Goal: Navigation & Orientation: Find specific page/section

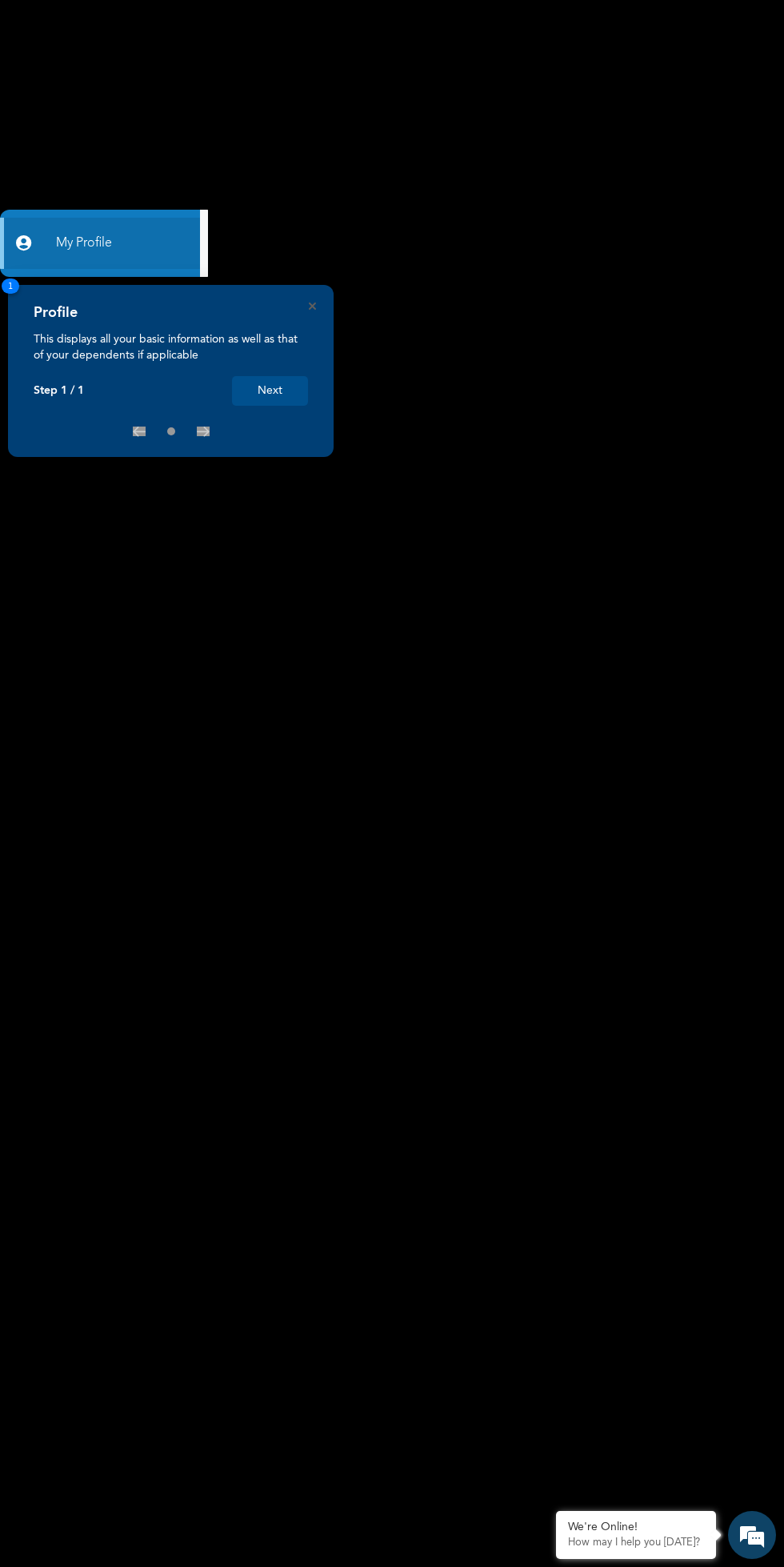
click at [157, 331] on div "Profile" at bounding box center [171, 317] width 274 height 28
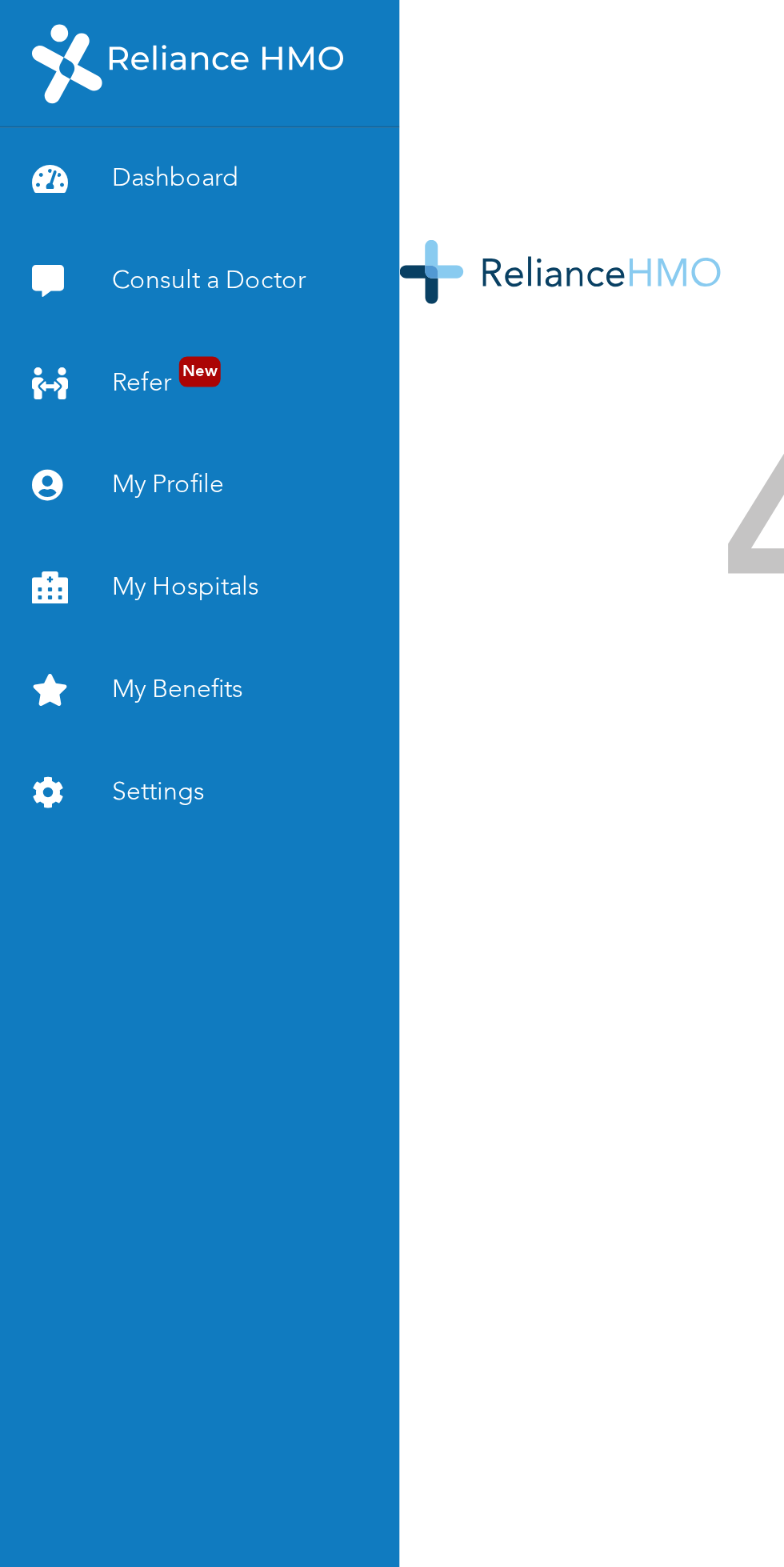
click at [94, 296] on link "My Hospitals" at bounding box center [100, 294] width 200 height 51
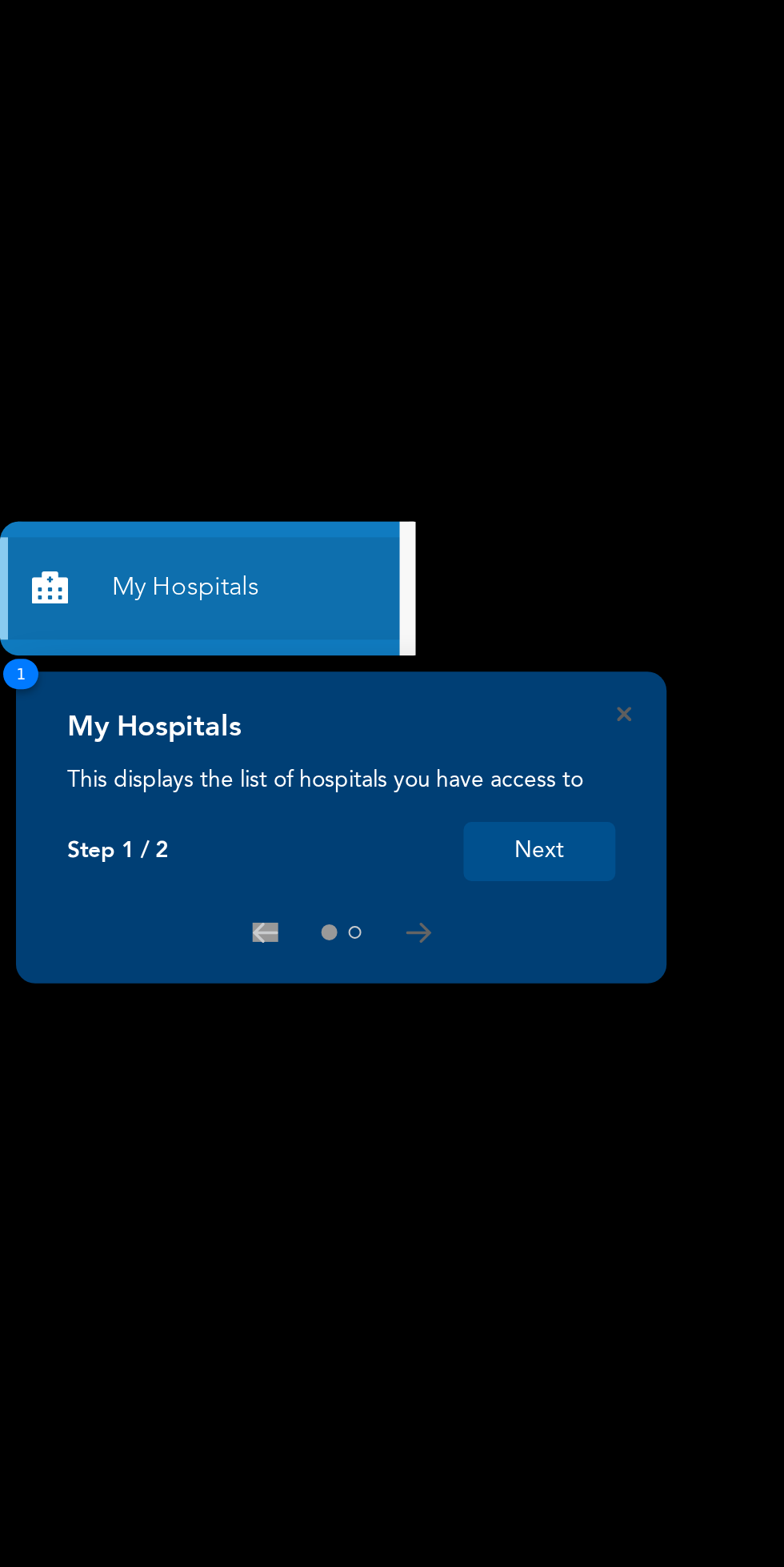
click at [266, 351] on button "Next" at bounding box center [269, 426] width 76 height 29
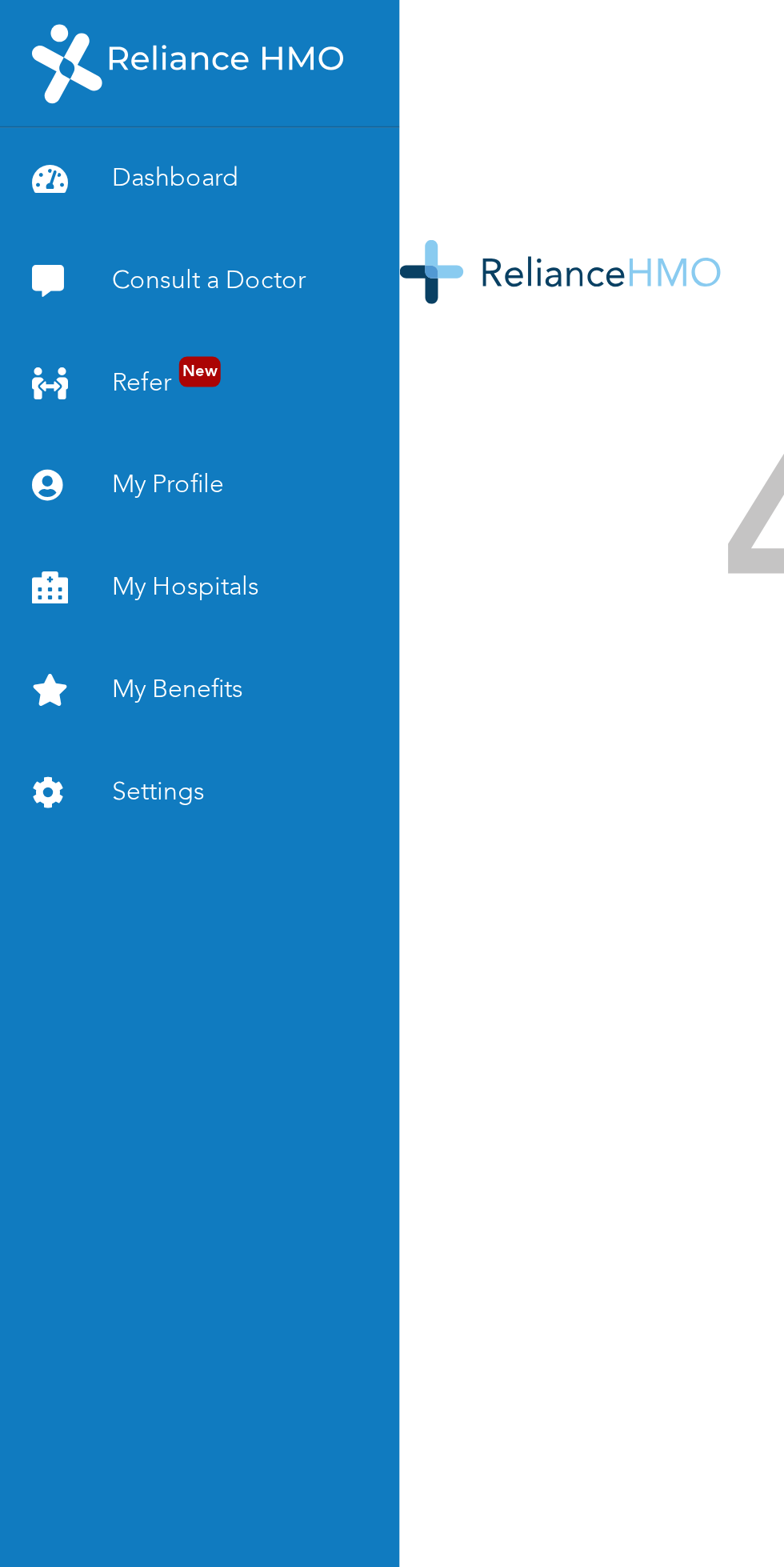
click at [78, 235] on link "My Profile" at bounding box center [100, 242] width 200 height 51
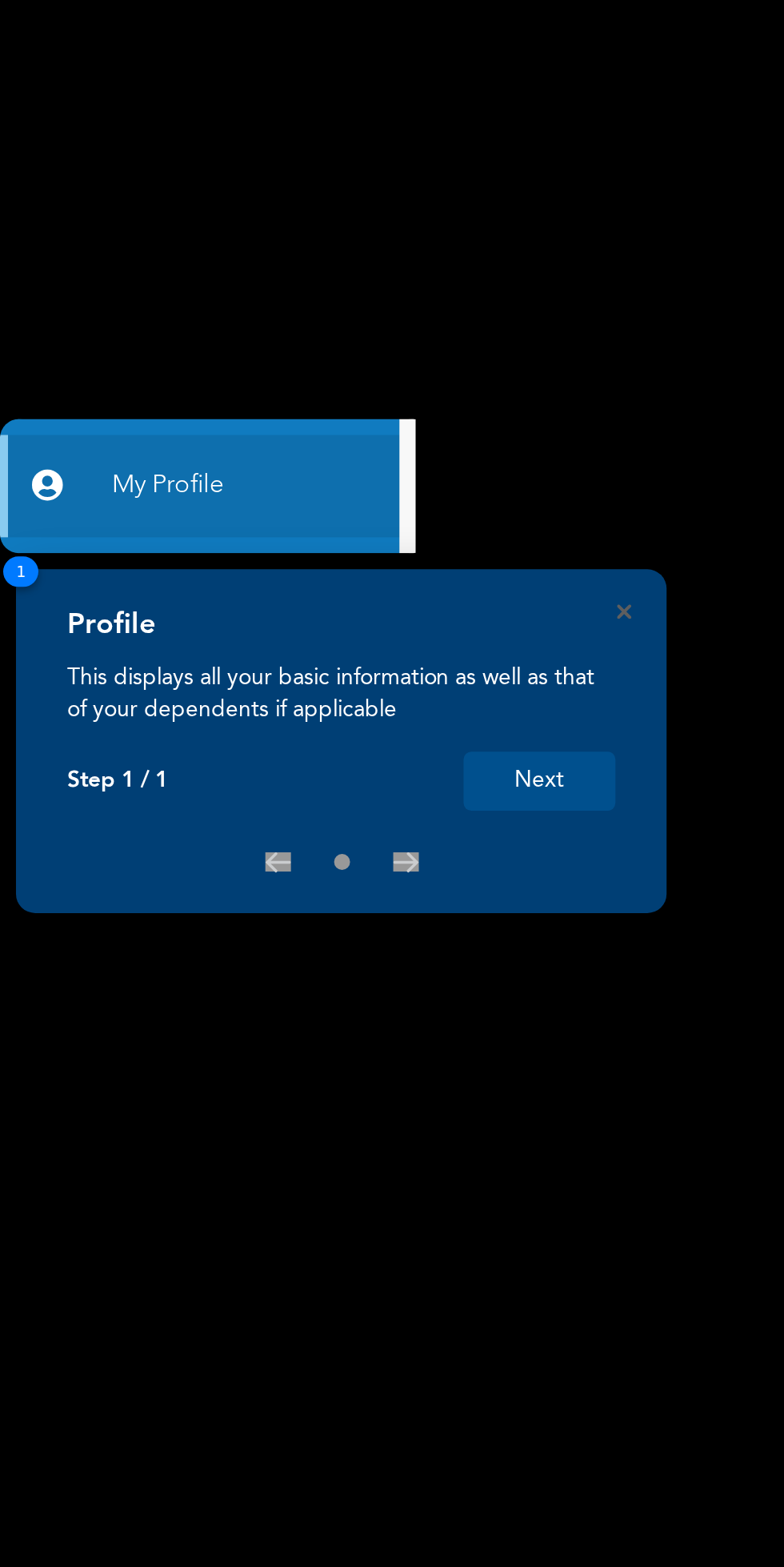
click at [276, 351] on button "Next" at bounding box center [269, 390] width 76 height 29
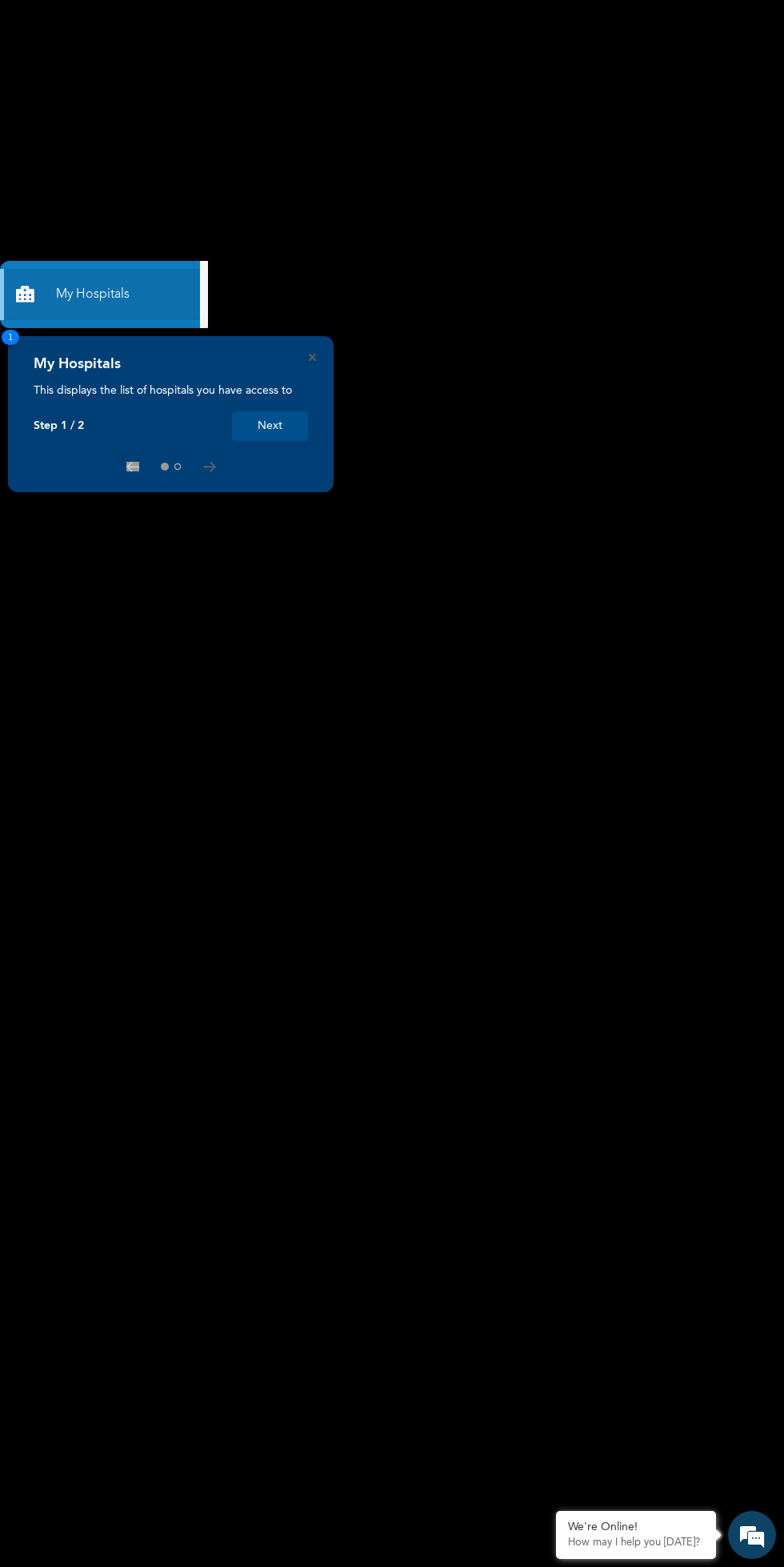
click at [270, 426] on button "Next" at bounding box center [269, 426] width 76 height 29
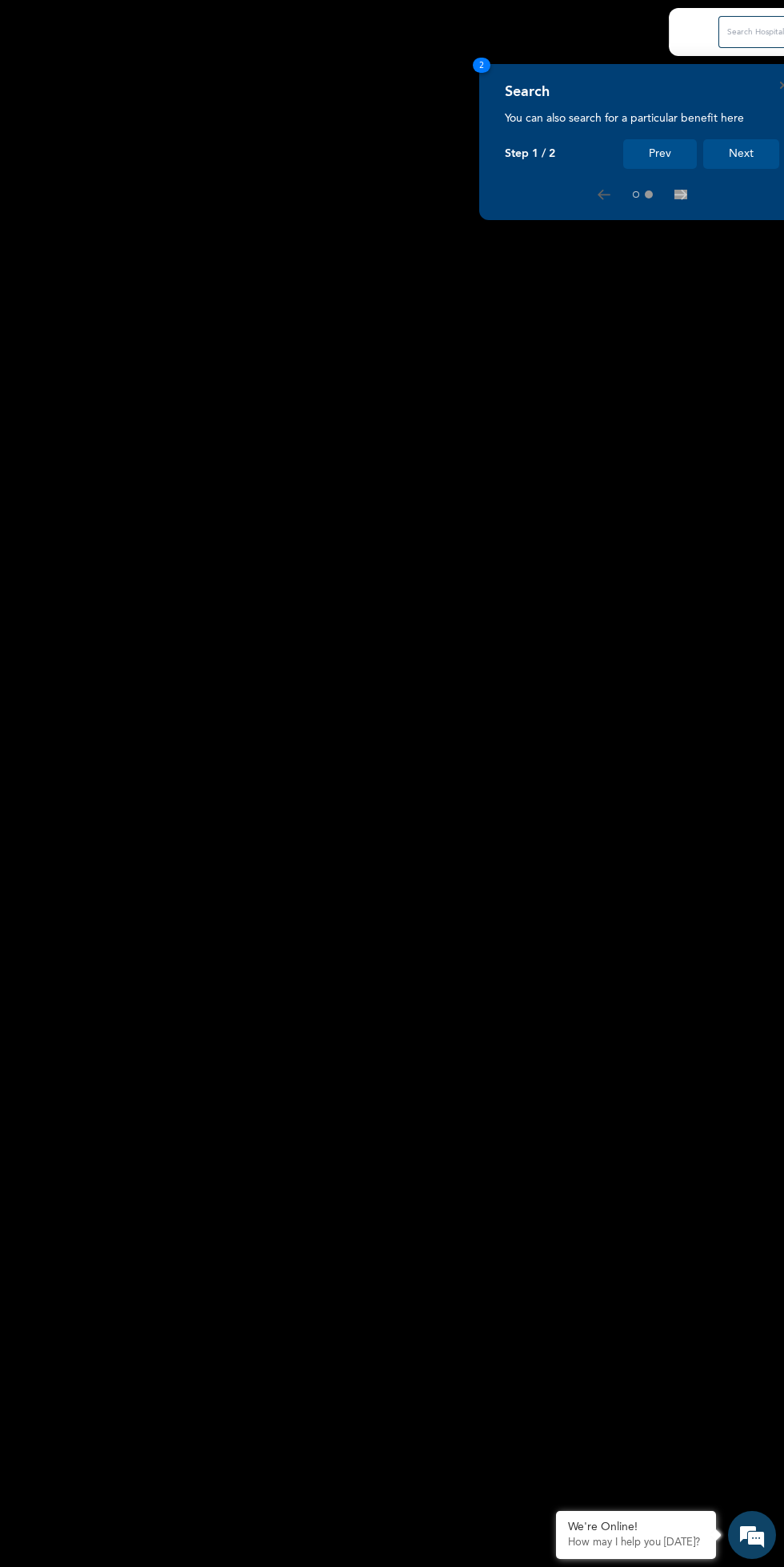
click at [741, 153] on button "Next" at bounding box center [740, 153] width 76 height 29
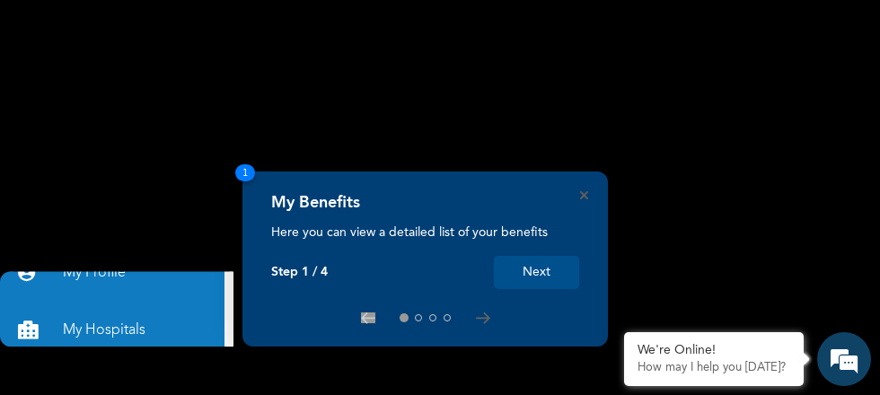
scroll to position [78, 0]
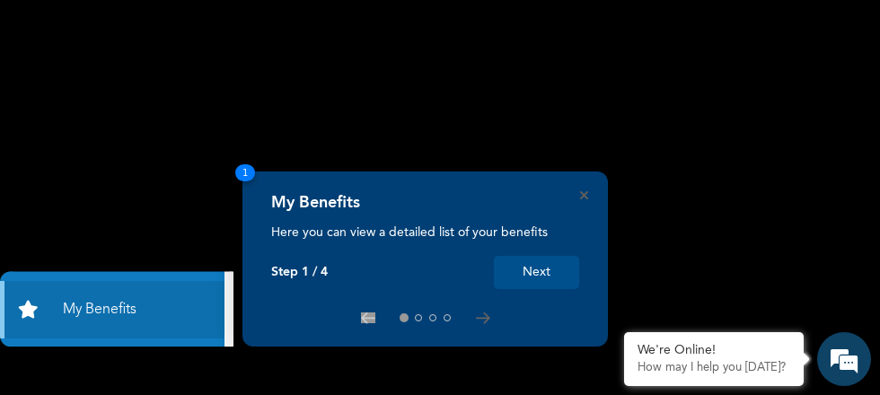
click at [554, 268] on button "Next" at bounding box center [536, 272] width 85 height 33
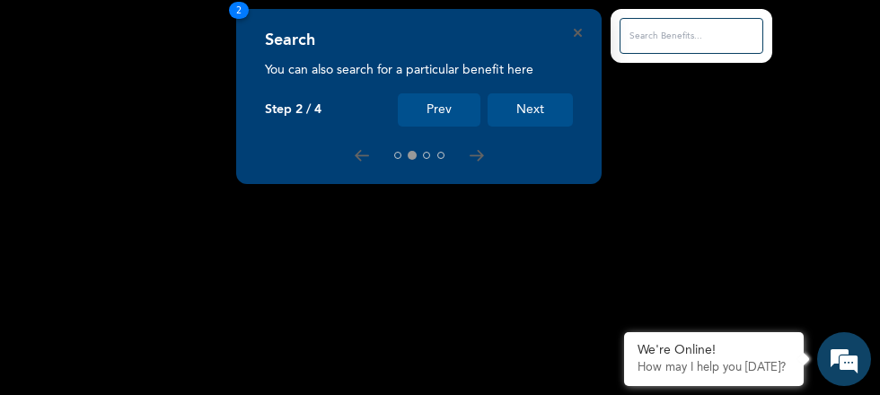
click at [542, 110] on button "Next" at bounding box center [530, 109] width 85 height 33
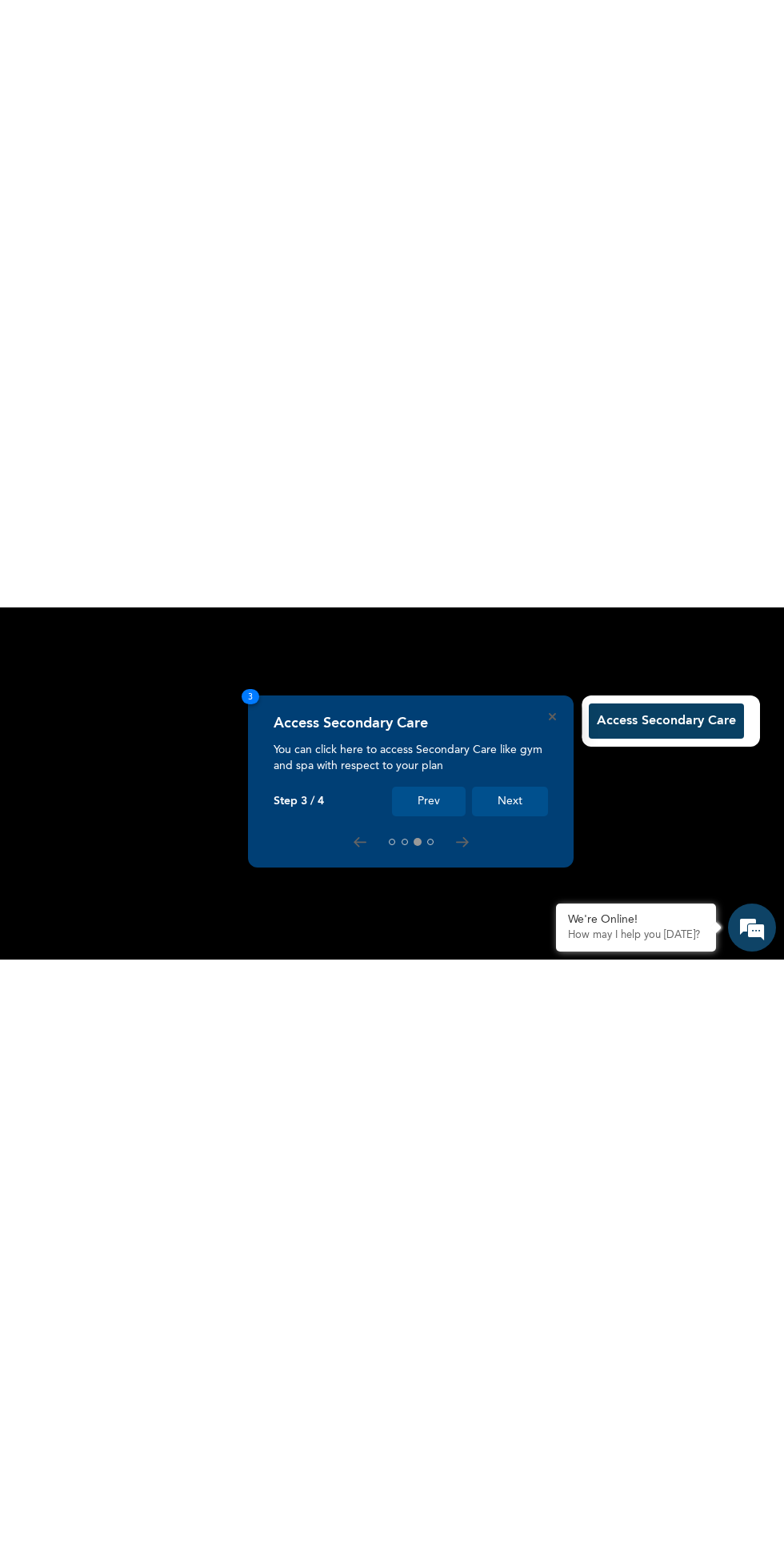
scroll to position [0, 0]
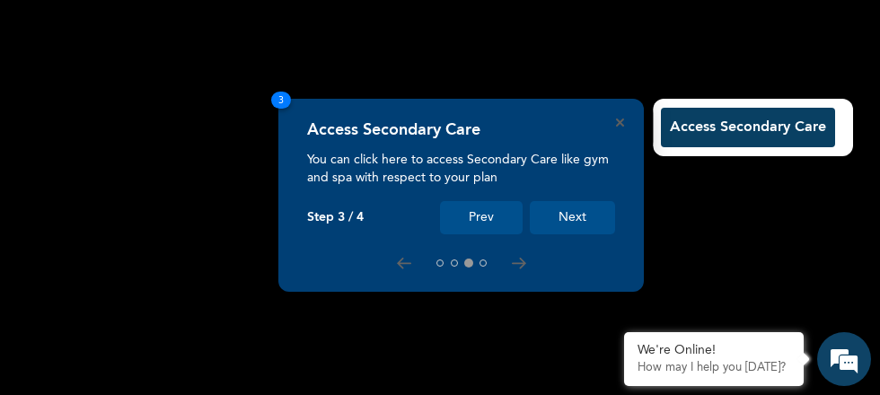
click at [589, 224] on button "Next" at bounding box center [572, 217] width 85 height 33
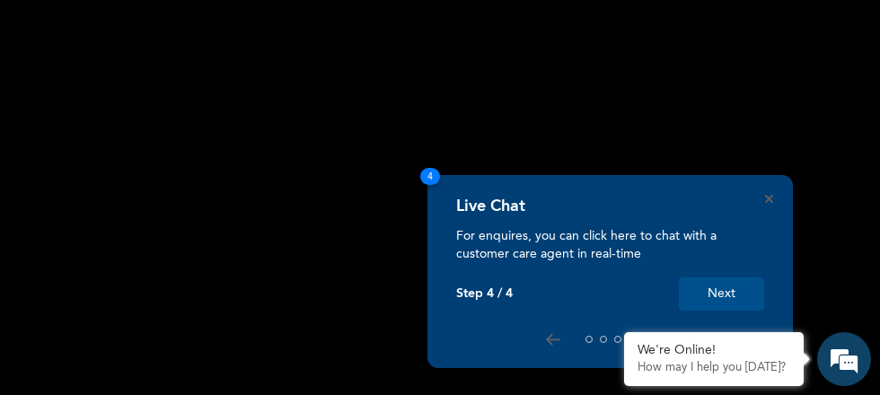
click at [746, 284] on button "Next" at bounding box center [721, 293] width 85 height 33
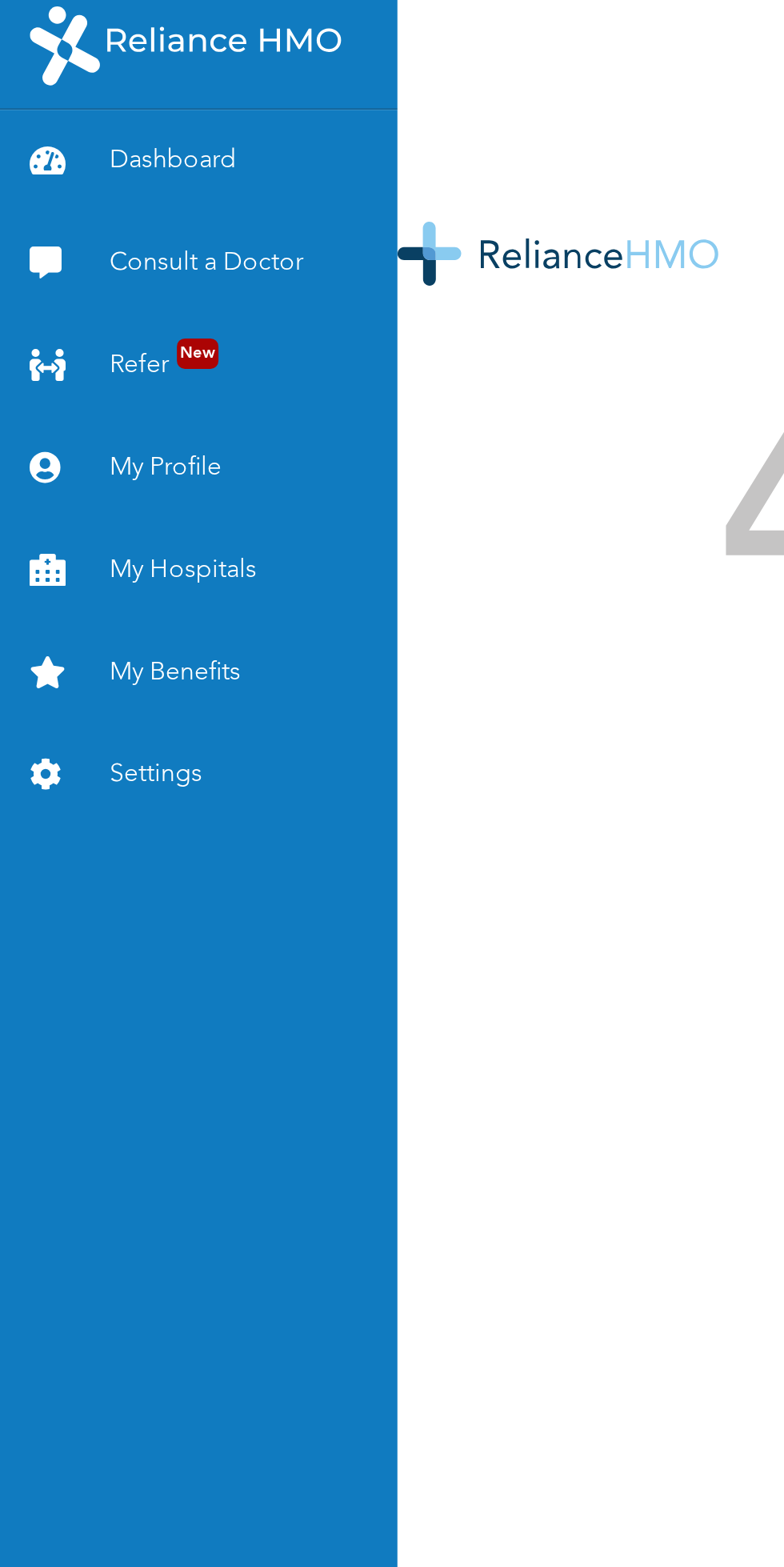
click at [76, 243] on link "My Profile" at bounding box center [100, 242] width 200 height 51
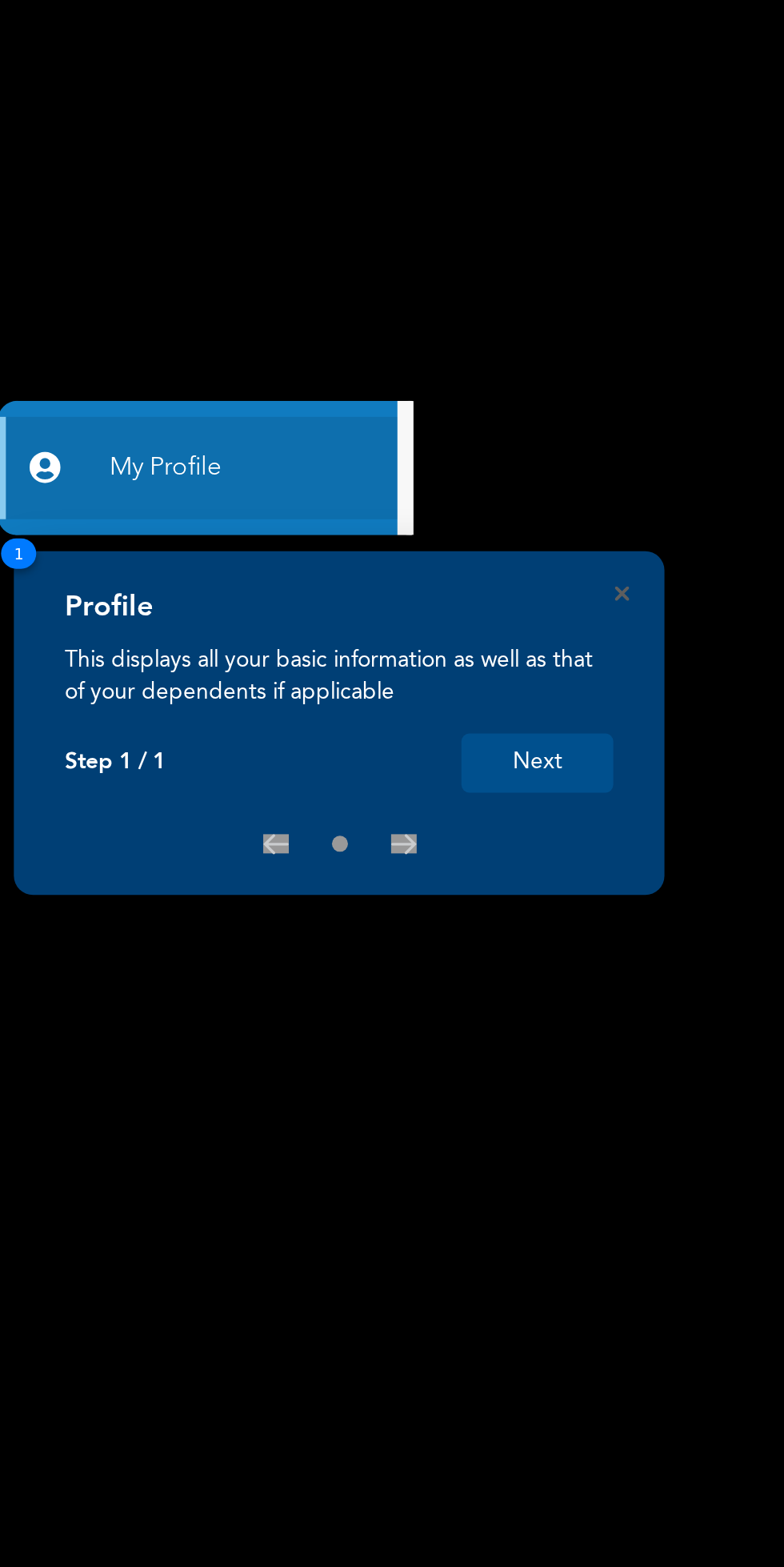
click at [114, 241] on link "My Profile" at bounding box center [100, 242] width 200 height 51
click at [271, 386] on button "Next" at bounding box center [269, 390] width 76 height 29
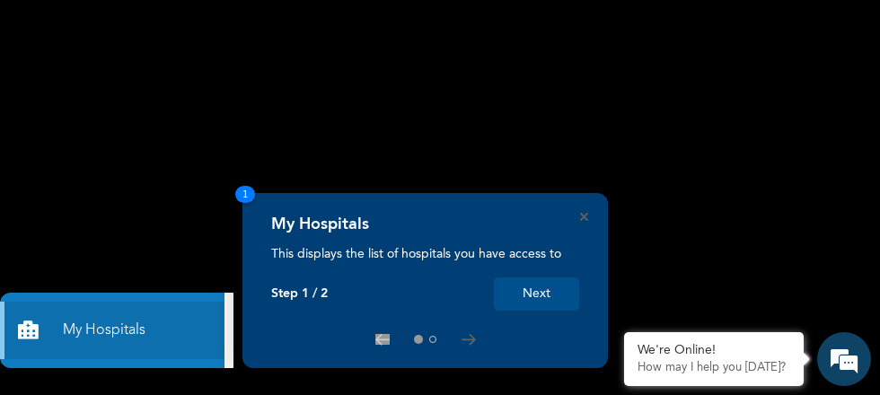
click at [190, 197] on rect at bounding box center [440, 197] width 880 height 395
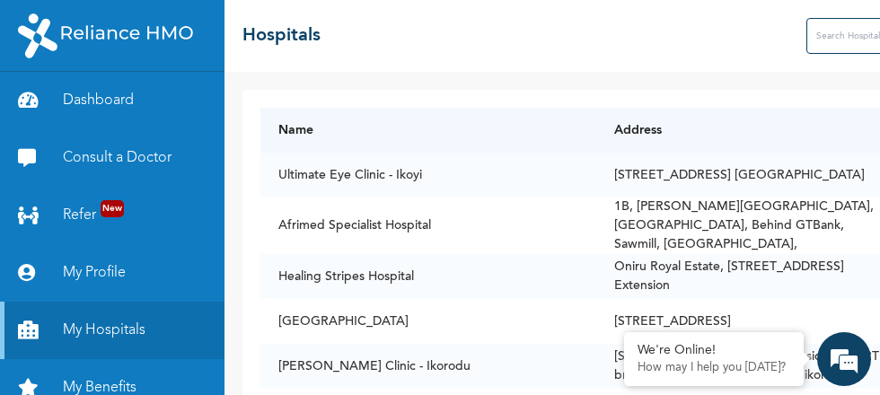
click at [101, 272] on link "My Profile" at bounding box center [112, 272] width 225 height 57
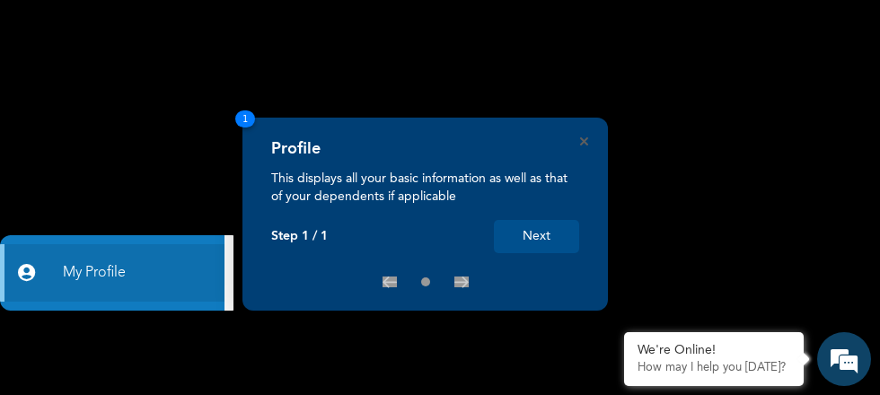
click at [535, 233] on button "Next" at bounding box center [536, 236] width 85 height 33
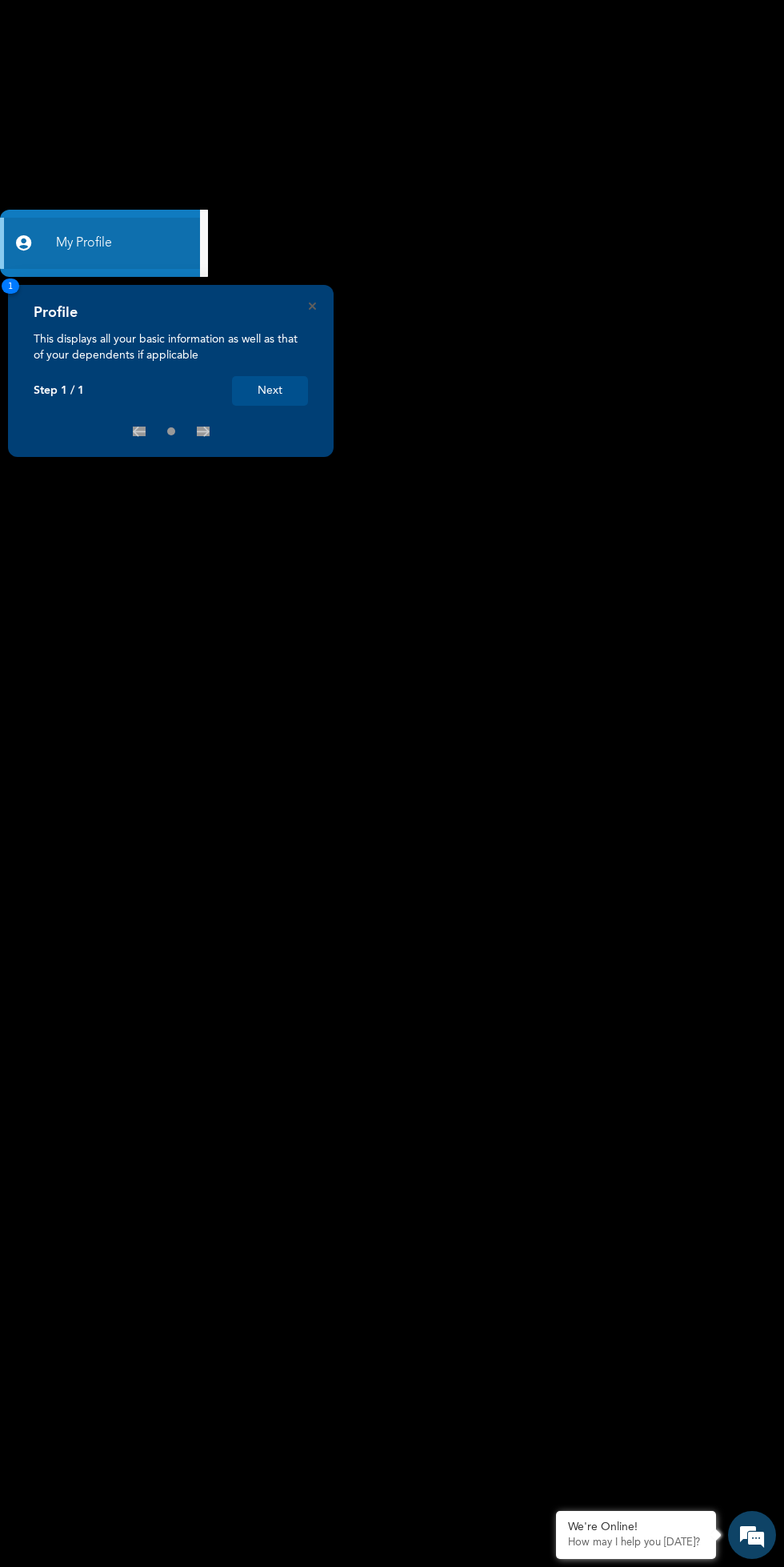
click at [109, 228] on link "My Profile" at bounding box center [100, 242] width 200 height 51
click at [141, 264] on link "My Profile" at bounding box center [100, 242] width 200 height 51
click at [188, 287] on div "Profile This displays all your basic information as well as that of your depend…" at bounding box center [171, 371] width 326 height 172
click at [168, 269] on link "My Hospitals" at bounding box center [100, 294] width 200 height 51
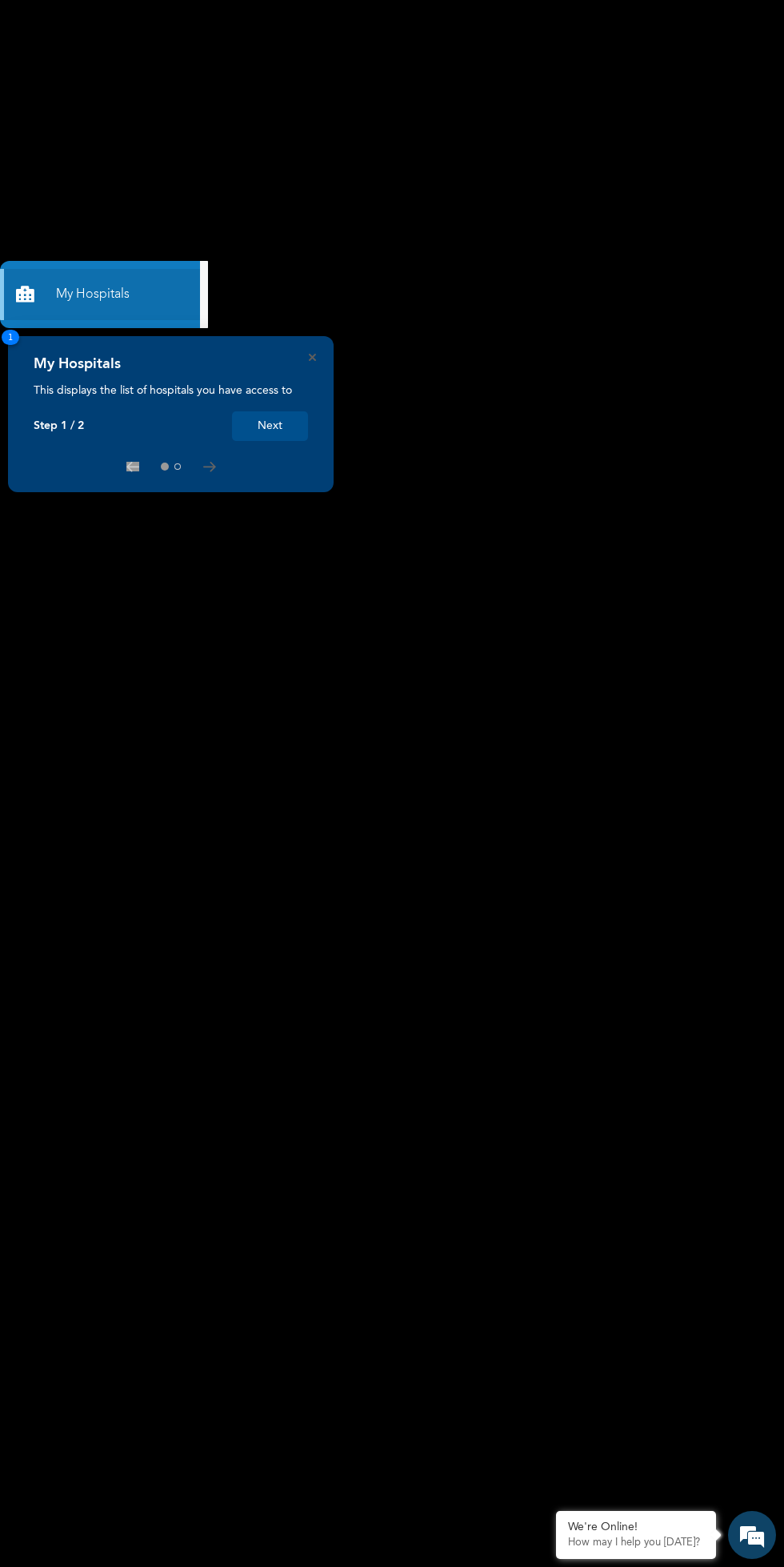
click at [122, 329] on rect at bounding box center [392, 784] width 784 height 1567
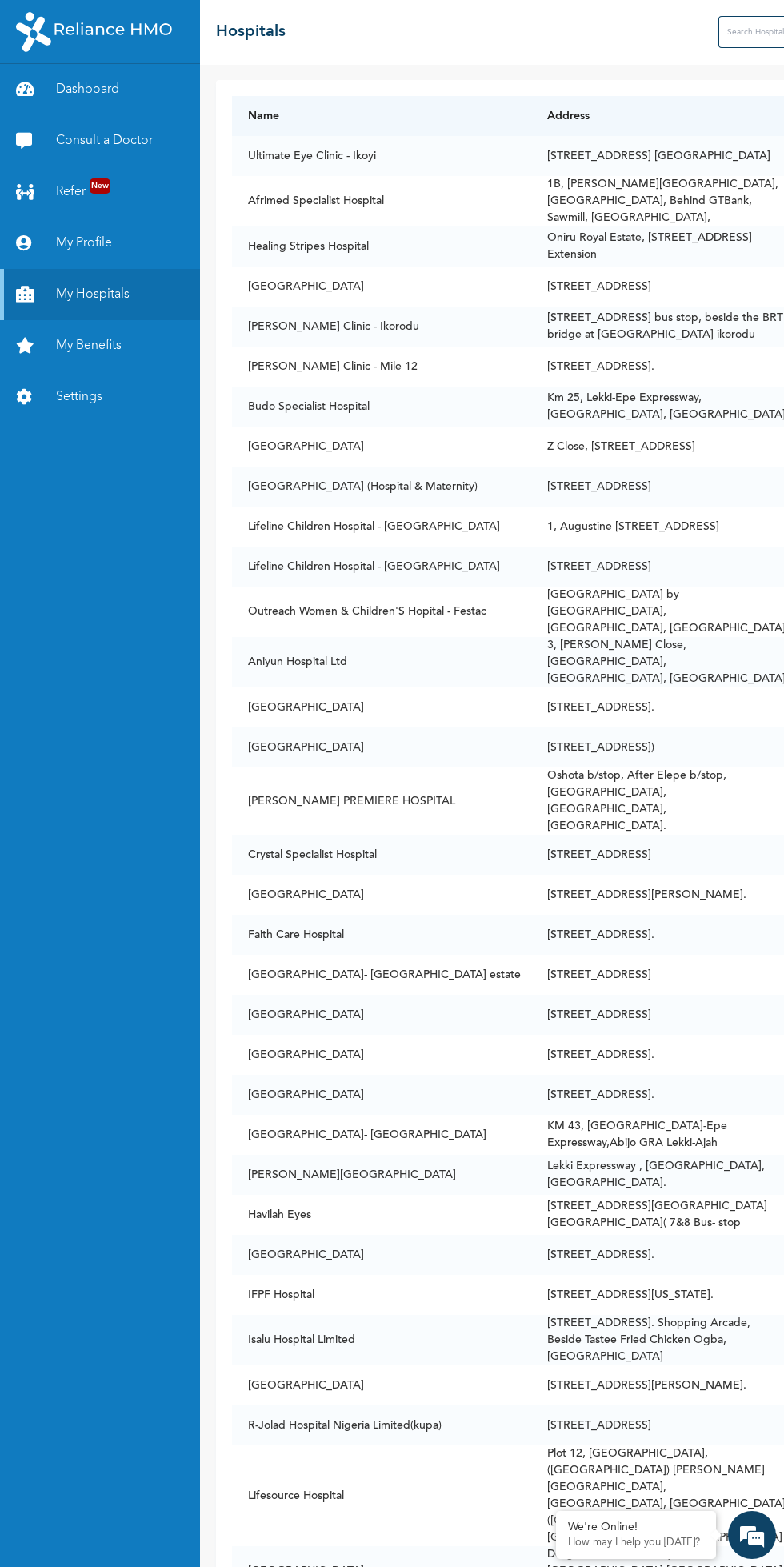
click at [58, 380] on link "Settings" at bounding box center [100, 397] width 200 height 51
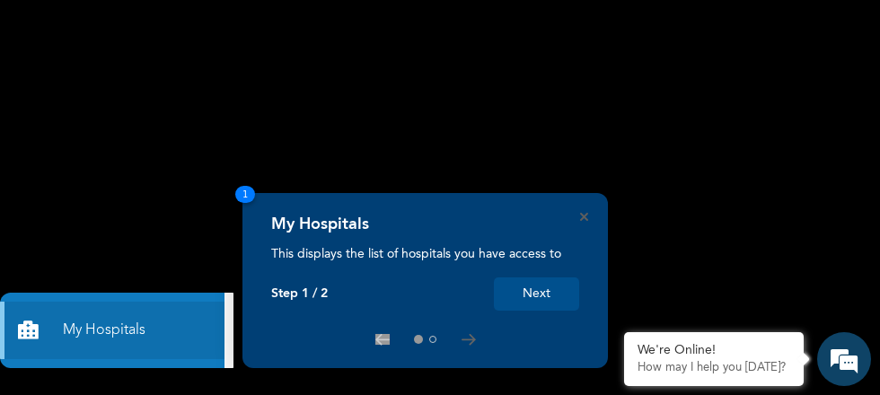
click at [474, 346] on div at bounding box center [425, 339] width 308 height 14
click at [531, 288] on button "Next" at bounding box center [536, 293] width 85 height 33
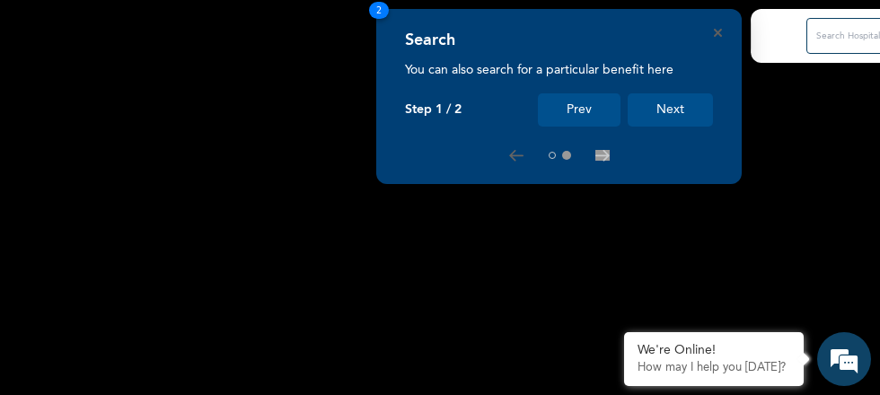
click at [664, 116] on button "Next" at bounding box center [670, 109] width 85 height 33
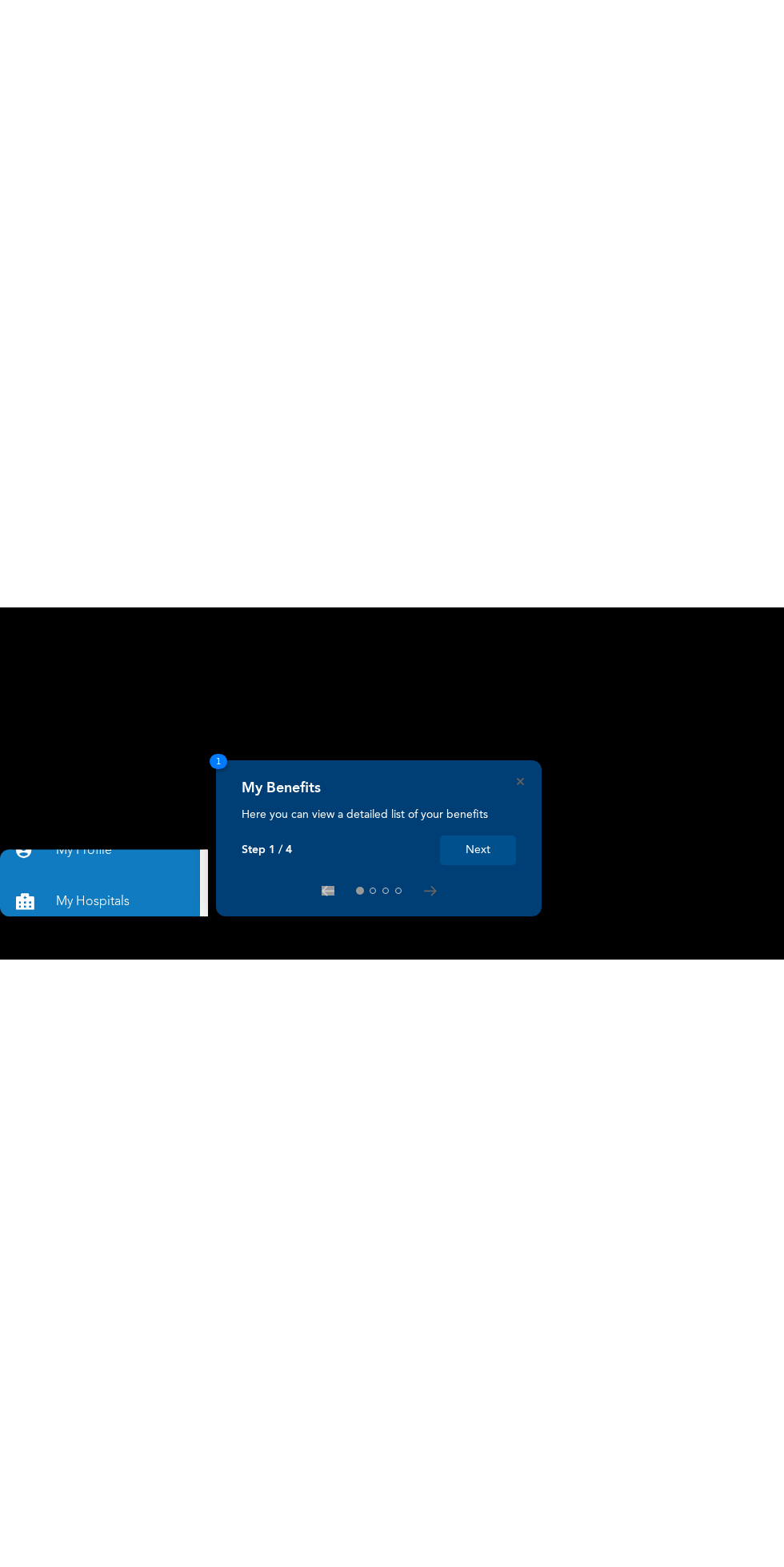
scroll to position [70, 0]
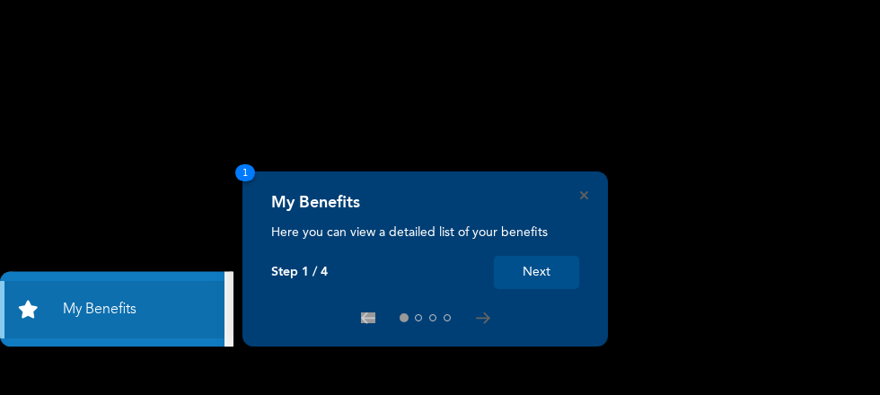
click at [533, 269] on button "Next" at bounding box center [536, 272] width 85 height 33
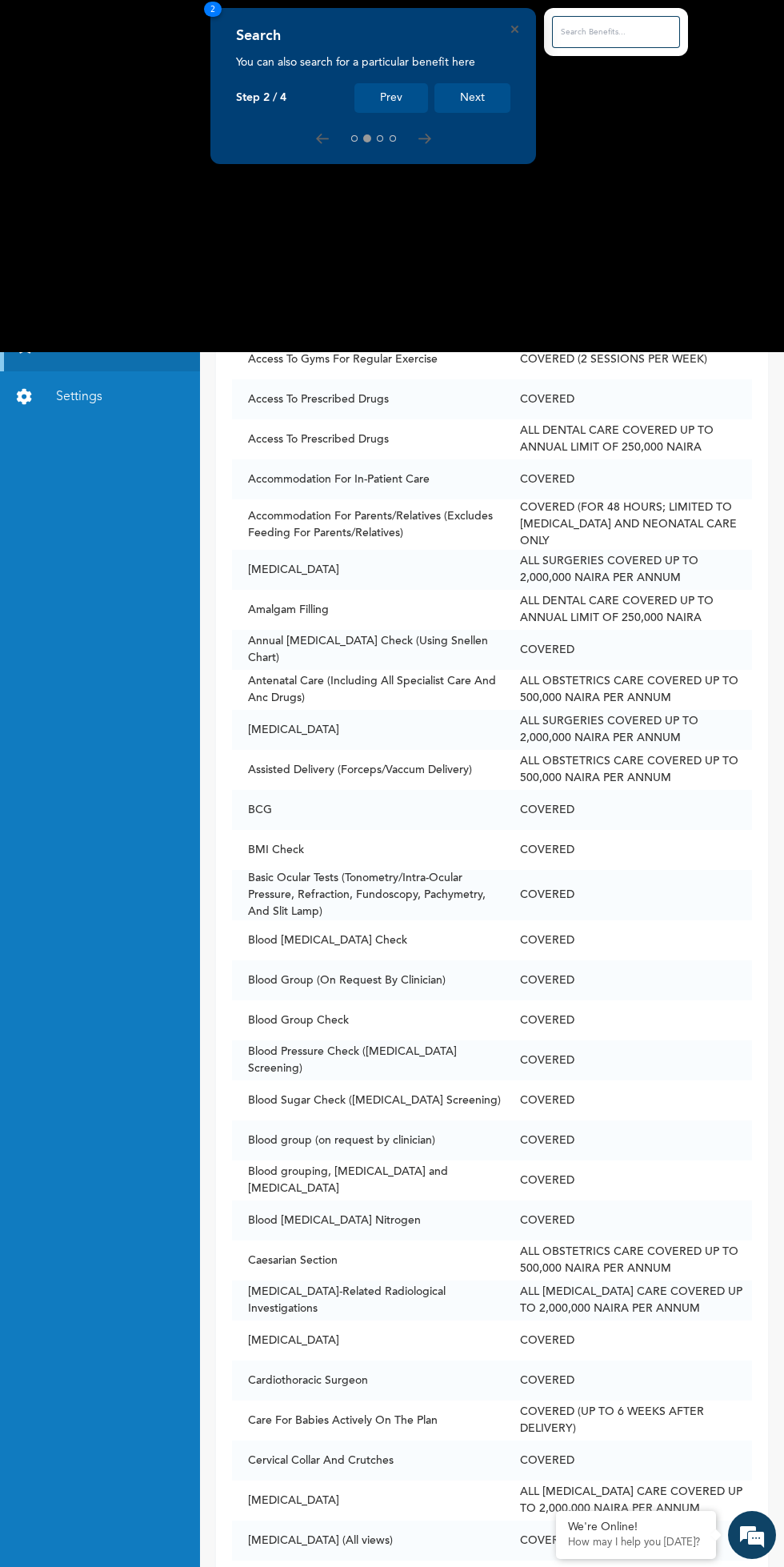
scroll to position [0, 0]
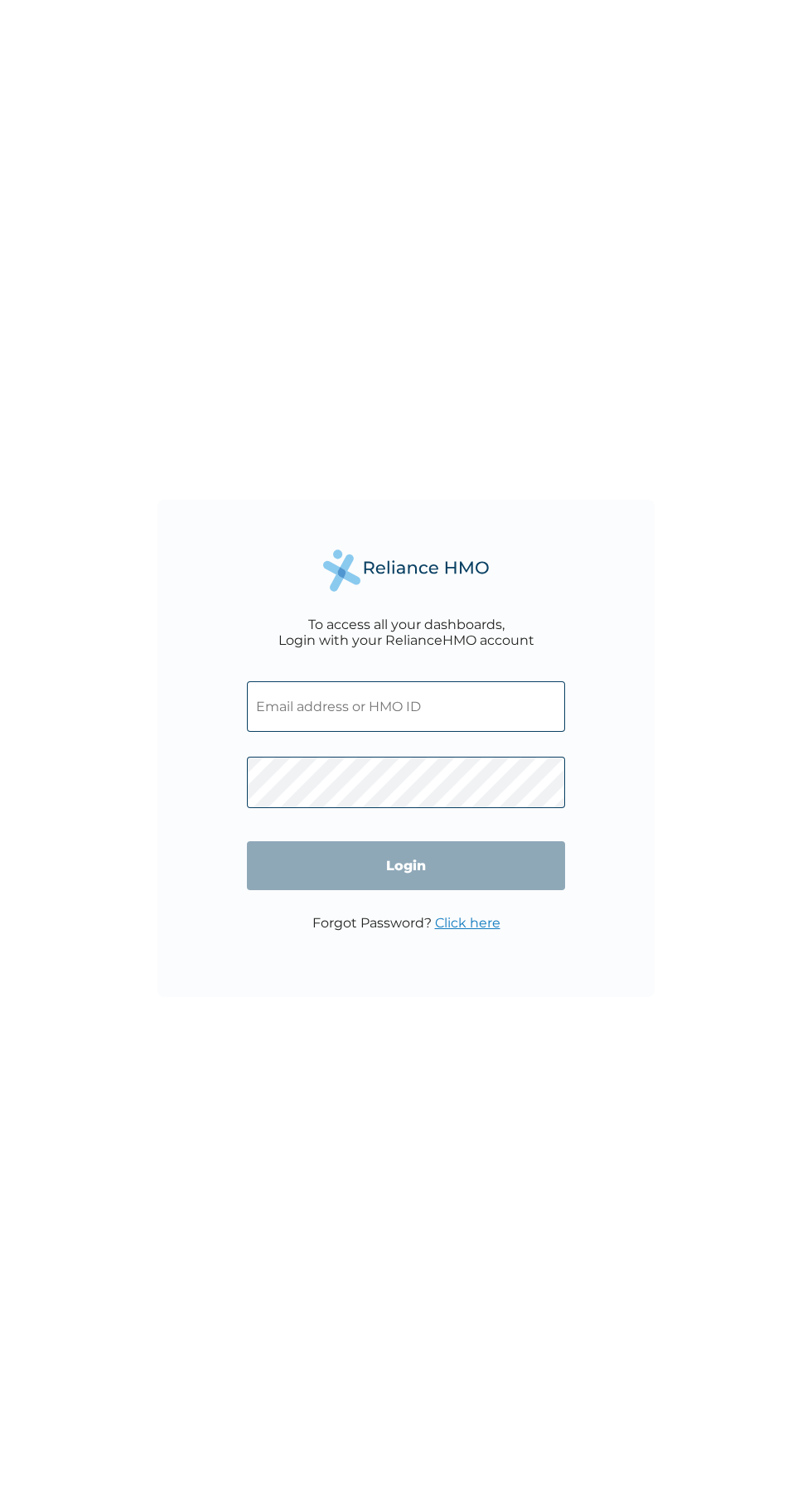
click at [314, 707] on input "text" at bounding box center [406, 706] width 318 height 51
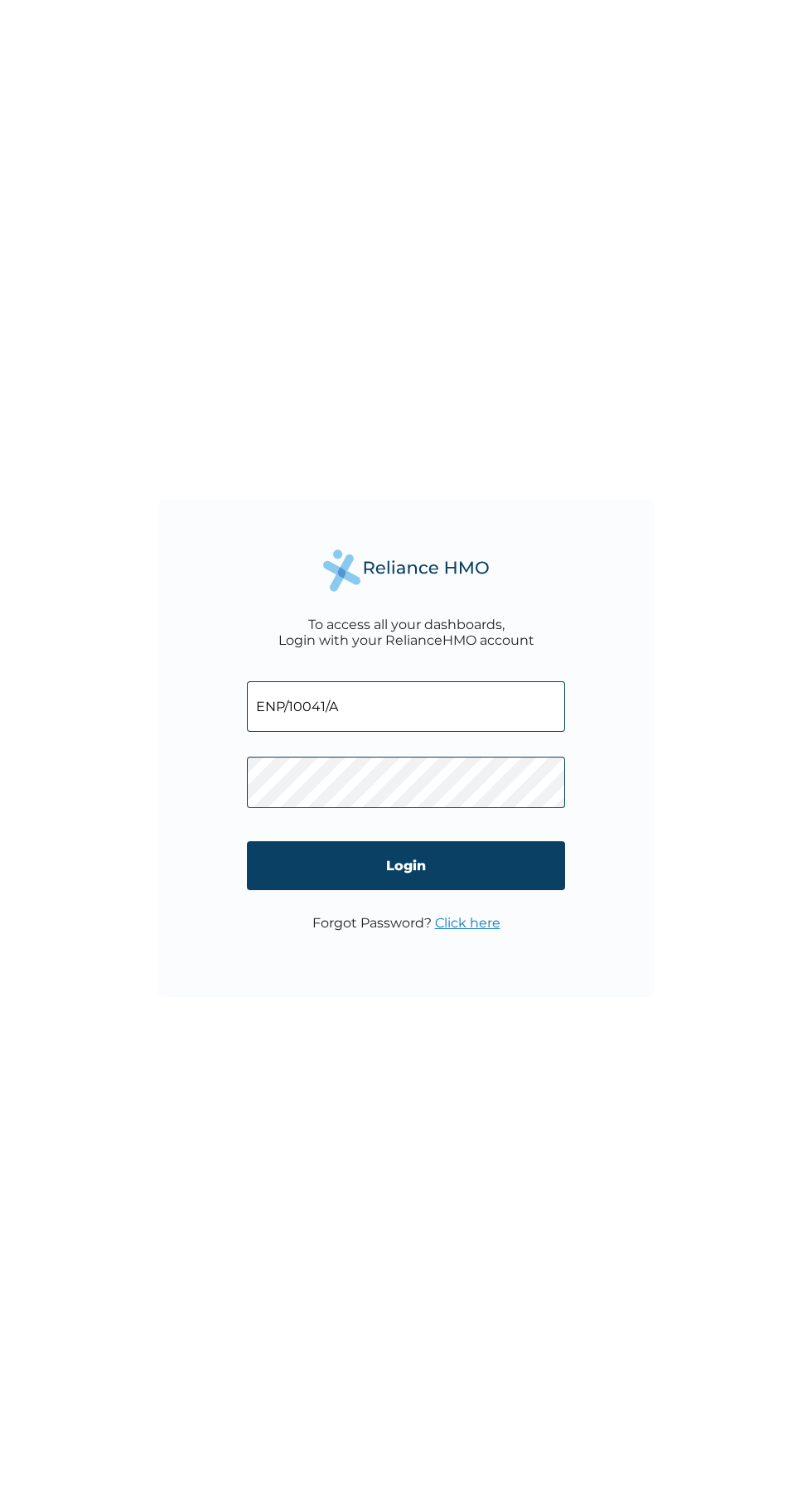
click input "Login" at bounding box center [406, 866] width 318 height 49
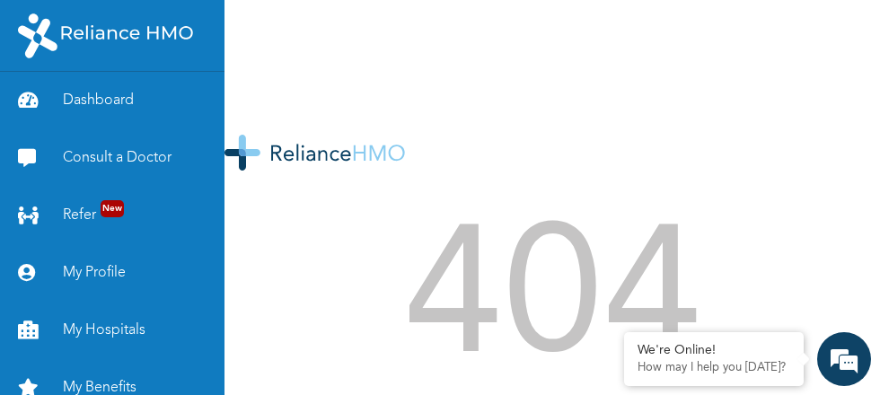
click at [21, 278] on icon at bounding box center [31, 273] width 27 height 18
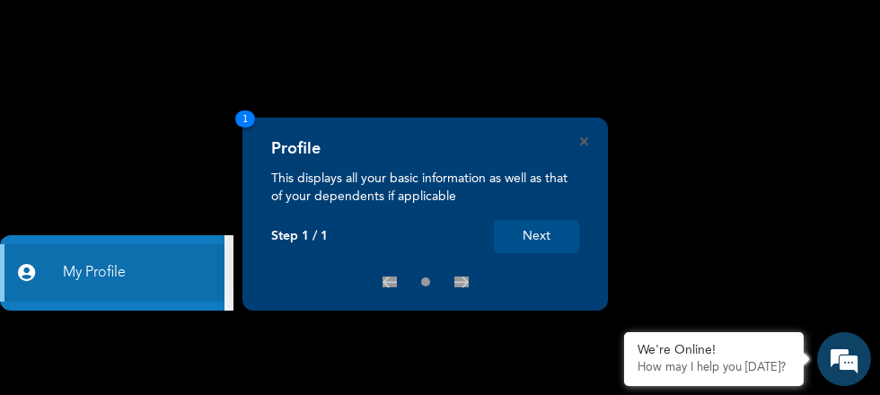
click at [533, 242] on button "Next" at bounding box center [536, 236] width 85 height 33
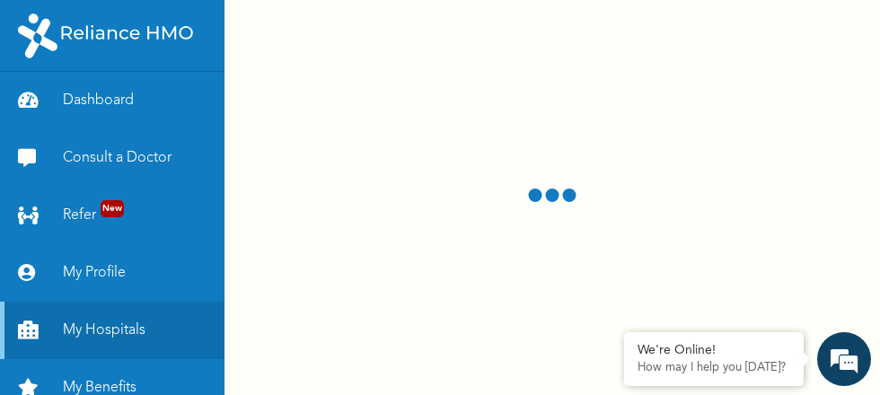
click at [84, 268] on link "My Profile" at bounding box center [112, 272] width 225 height 57
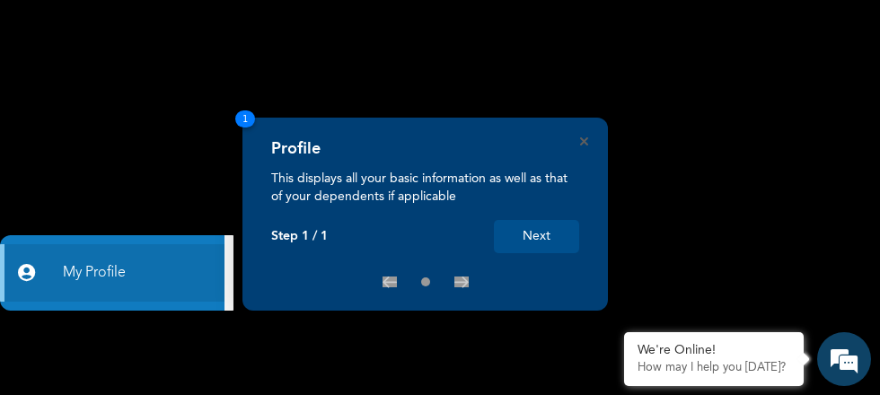
click at [108, 276] on link "My Profile" at bounding box center [112, 272] width 225 height 57
click at [98, 280] on link "My Profile" at bounding box center [112, 272] width 225 height 57
click at [102, 271] on link "My Profile" at bounding box center [112, 272] width 225 height 57
click at [236, 126] on rect at bounding box center [440, 197] width 880 height 395
